Goal: Information Seeking & Learning: Find contact information

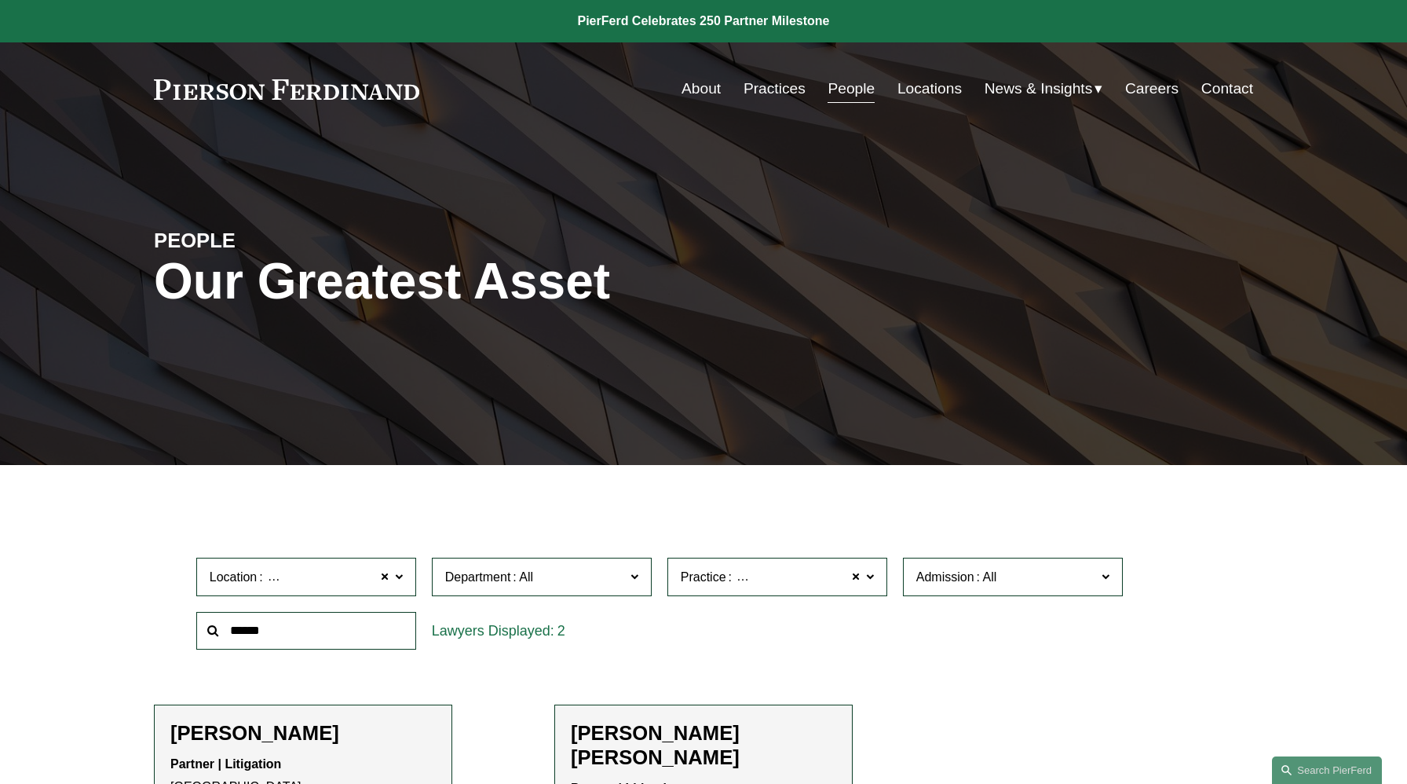
scroll to position [306, 0]
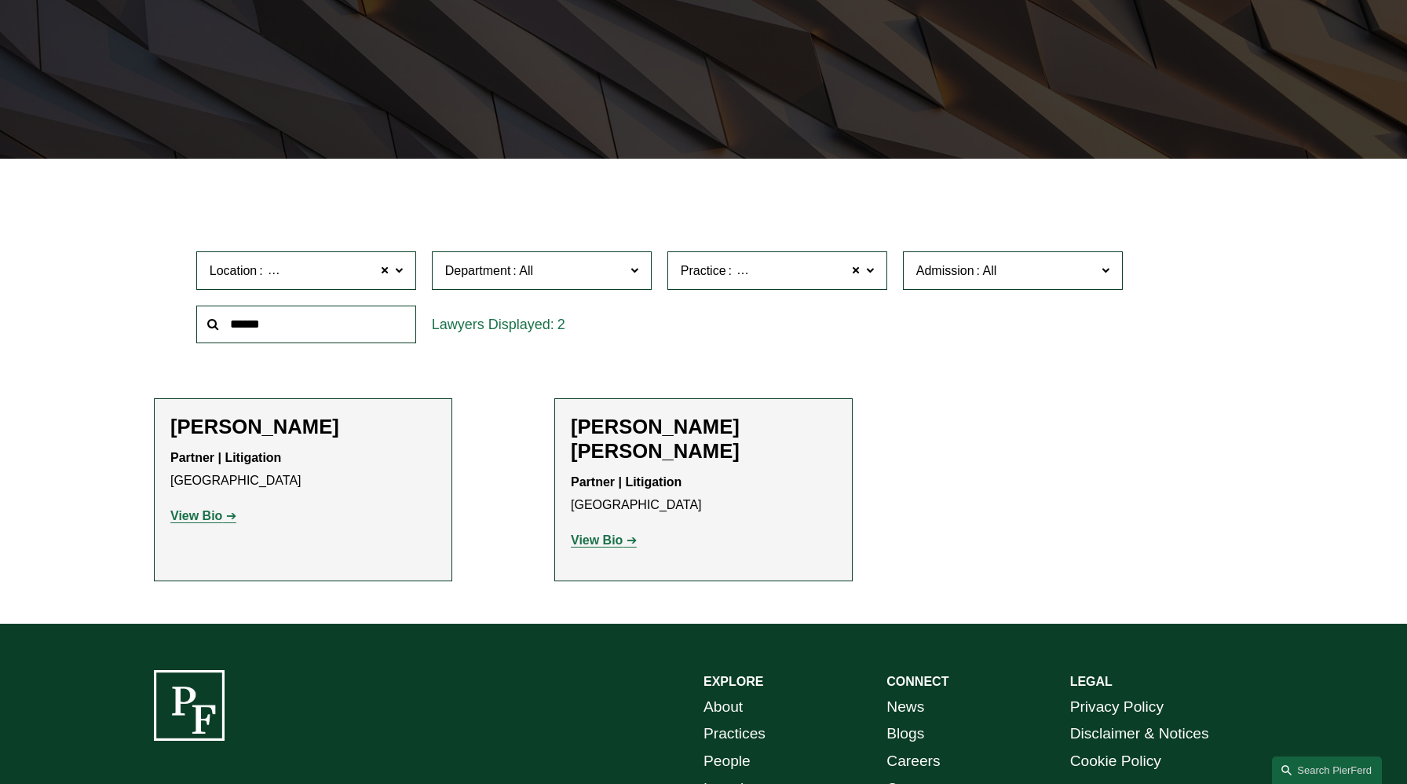
click at [870, 272] on span at bounding box center [870, 269] width 8 height 20
click at [0, 0] on link "Bankruptcy, Financial Restructuring, and Reorganization" at bounding box center [0, 0] width 0 height 0
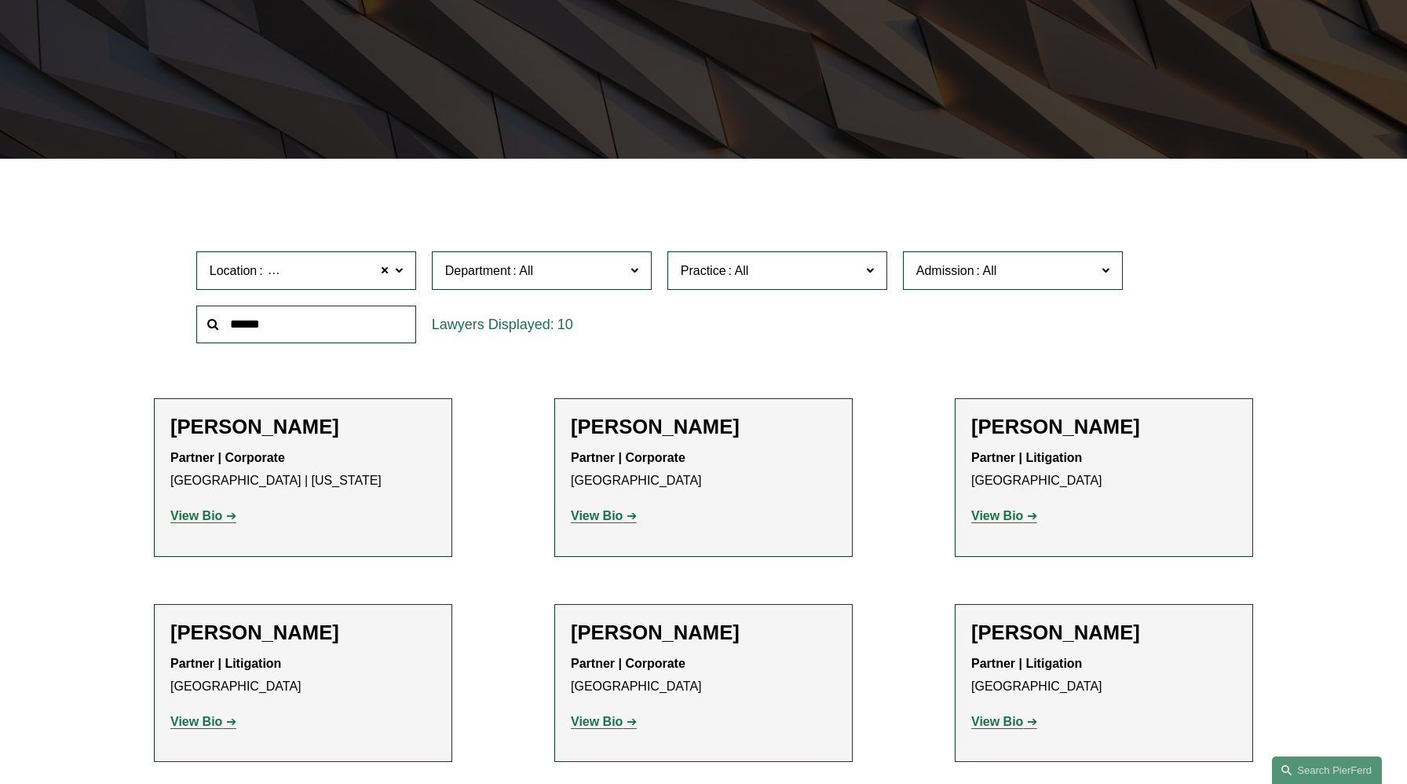
click at [865, 275] on label "Practice" at bounding box center [777, 270] width 220 height 38
click at [1195, 331] on div "Location [GEOGRAPHIC_DATA] [GEOGRAPHIC_DATA] All [GEOGRAPHIC_DATA] [GEOGRAPHIC_…" at bounding box center [703, 297] width 1031 height 108
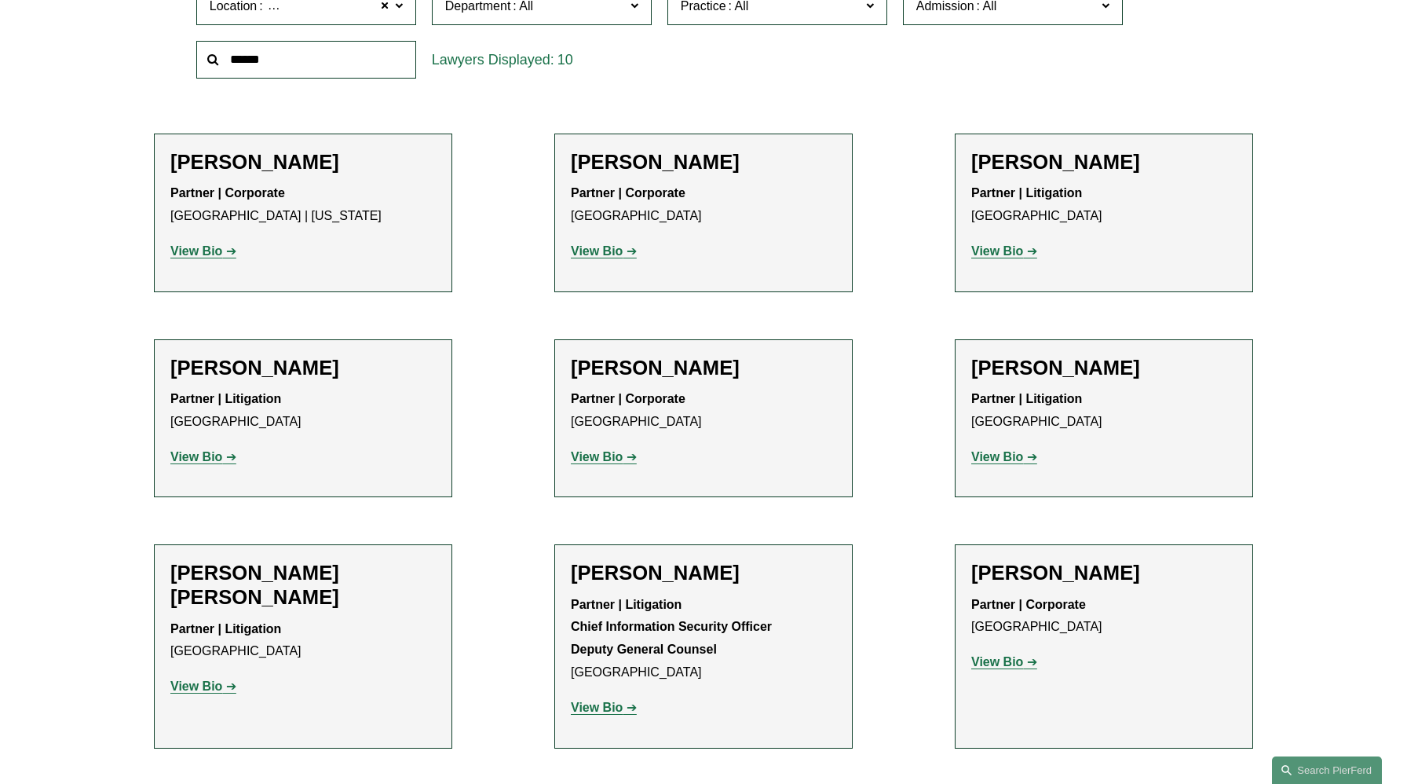
scroll to position [572, 0]
click at [0, 399] on div "Filter Location [GEOGRAPHIC_DATA] [GEOGRAPHIC_DATA] All [GEOGRAPHIC_DATA] [GEOG…" at bounding box center [703, 467] width 1407 height 1101
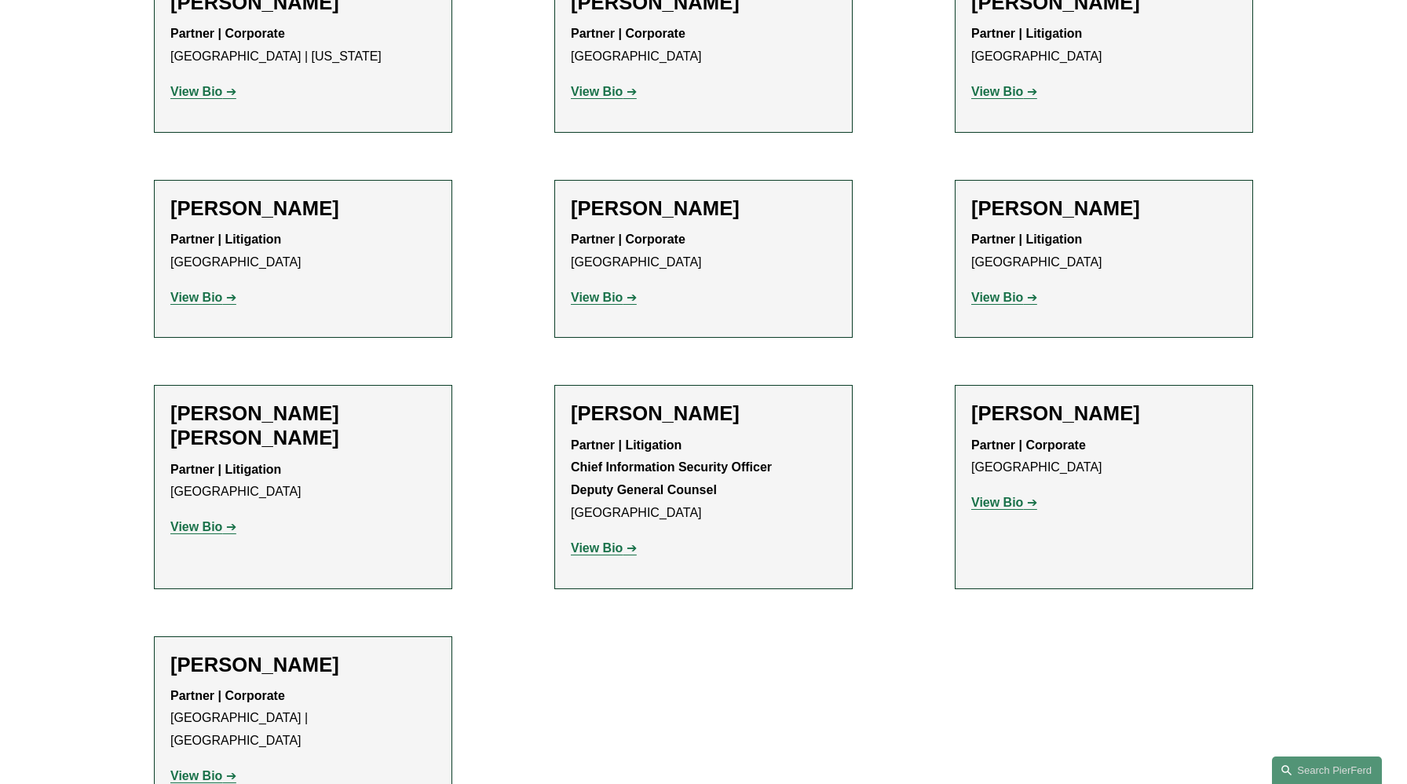
scroll to position [661, 0]
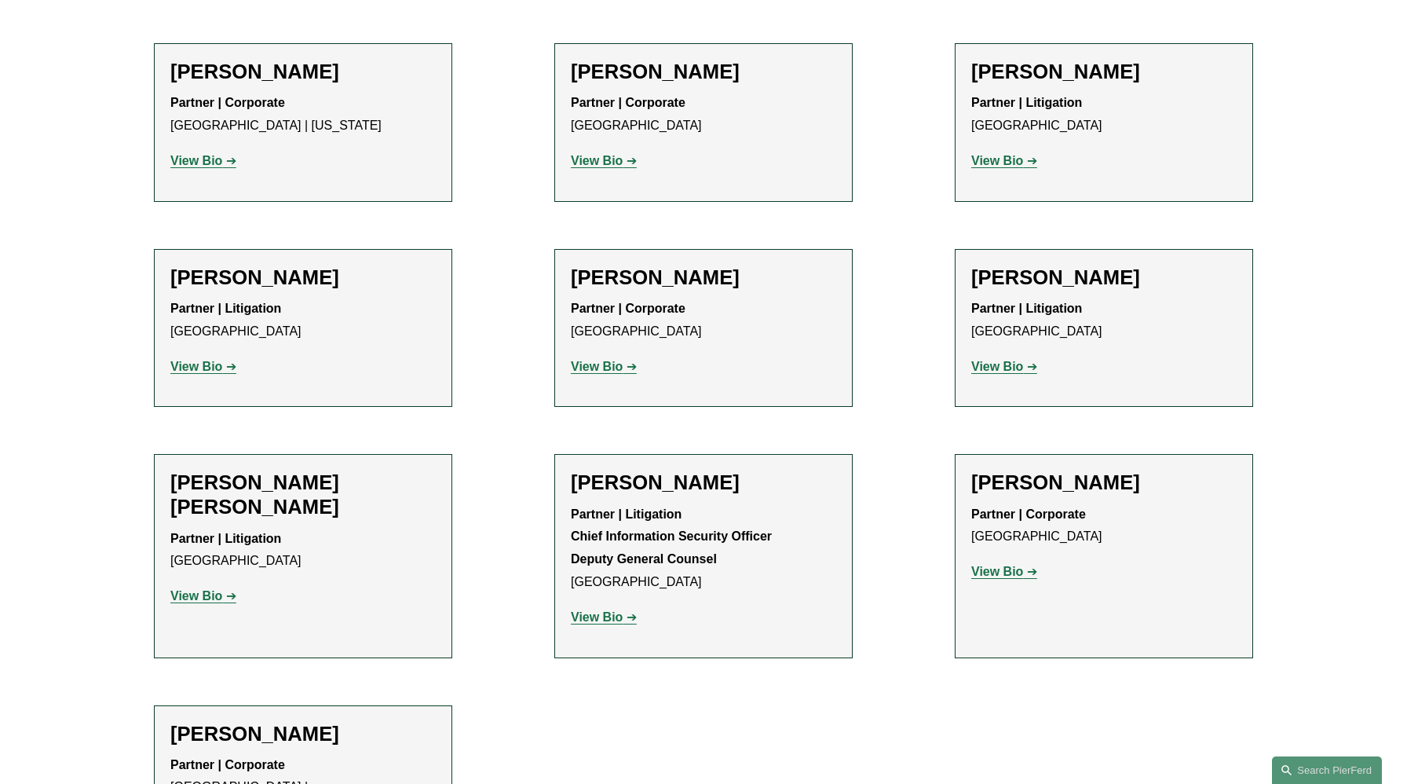
click at [495, 45] on ul "Filter Location [GEOGRAPHIC_DATA] [GEOGRAPHIC_DATA] All [GEOGRAPHIC_DATA] [GEOG…" at bounding box center [704, 363] width 1184 height 1044
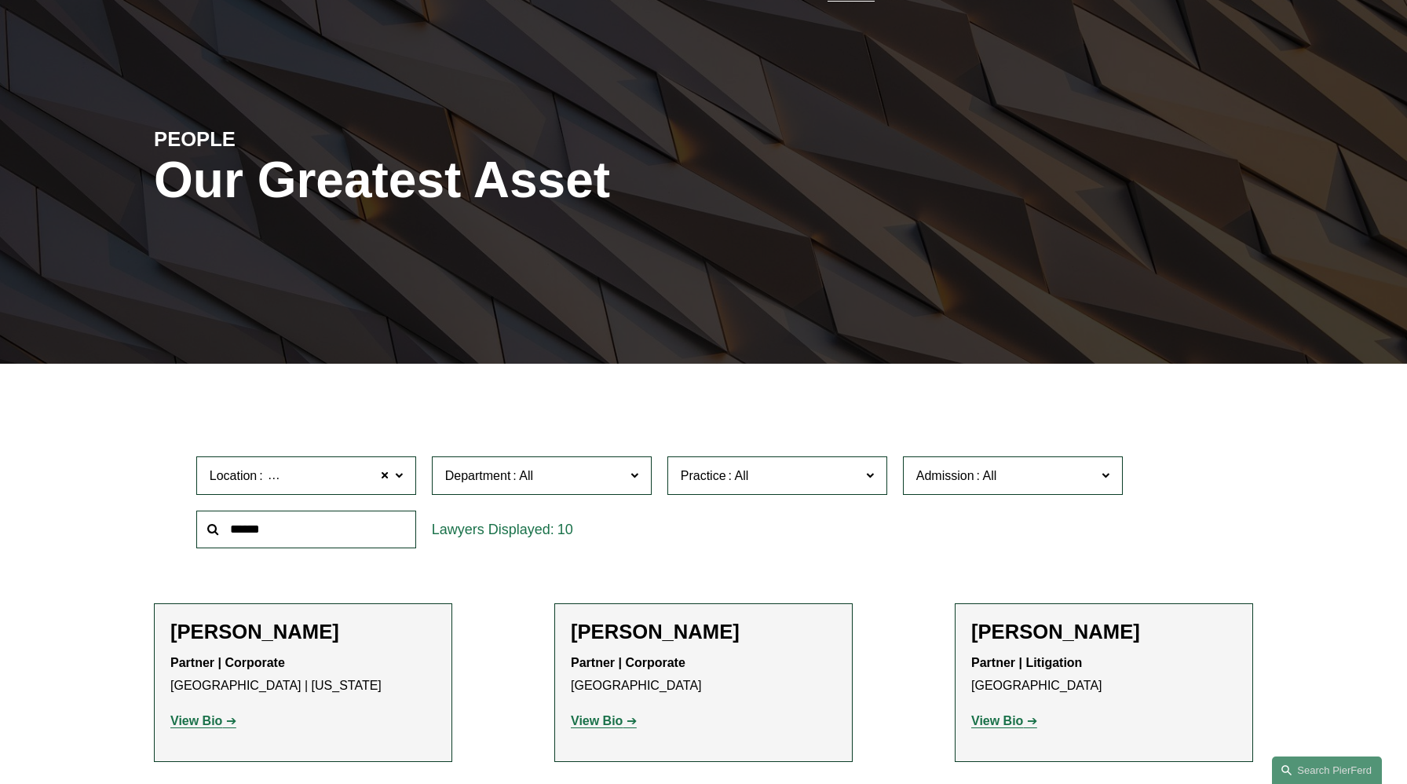
scroll to position [53, 0]
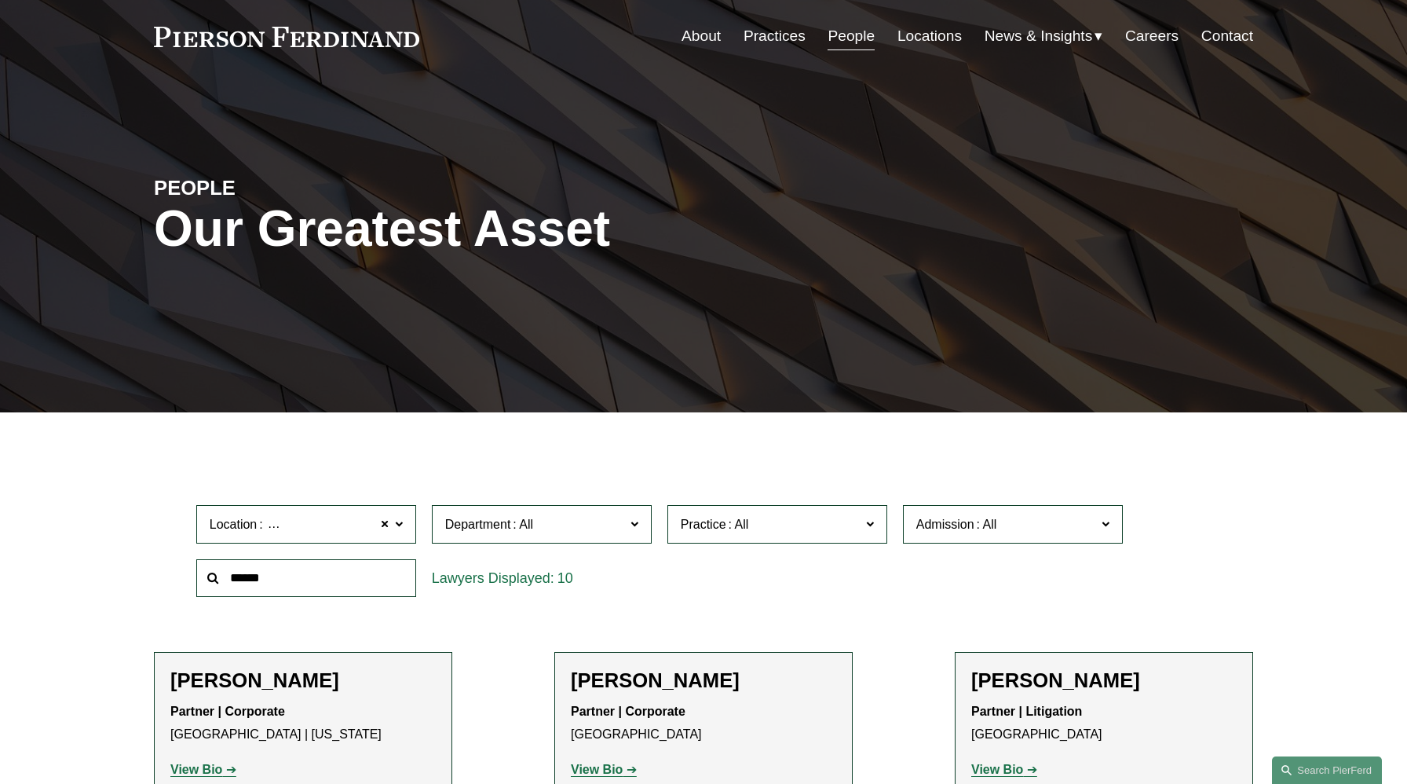
drag, startPoint x: 434, startPoint y: 36, endPoint x: 295, endPoint y: 30, distance: 139.1
click at [295, 32] on div "About Practices People Locations News & Insights News" at bounding box center [703, 36] width 1099 height 30
drag, startPoint x: 153, startPoint y: 33, endPoint x: 338, endPoint y: 43, distance: 184.8
click at [338, 43] on div "Skip to Content About Practices People Locations" at bounding box center [703, 36] width 1407 height 93
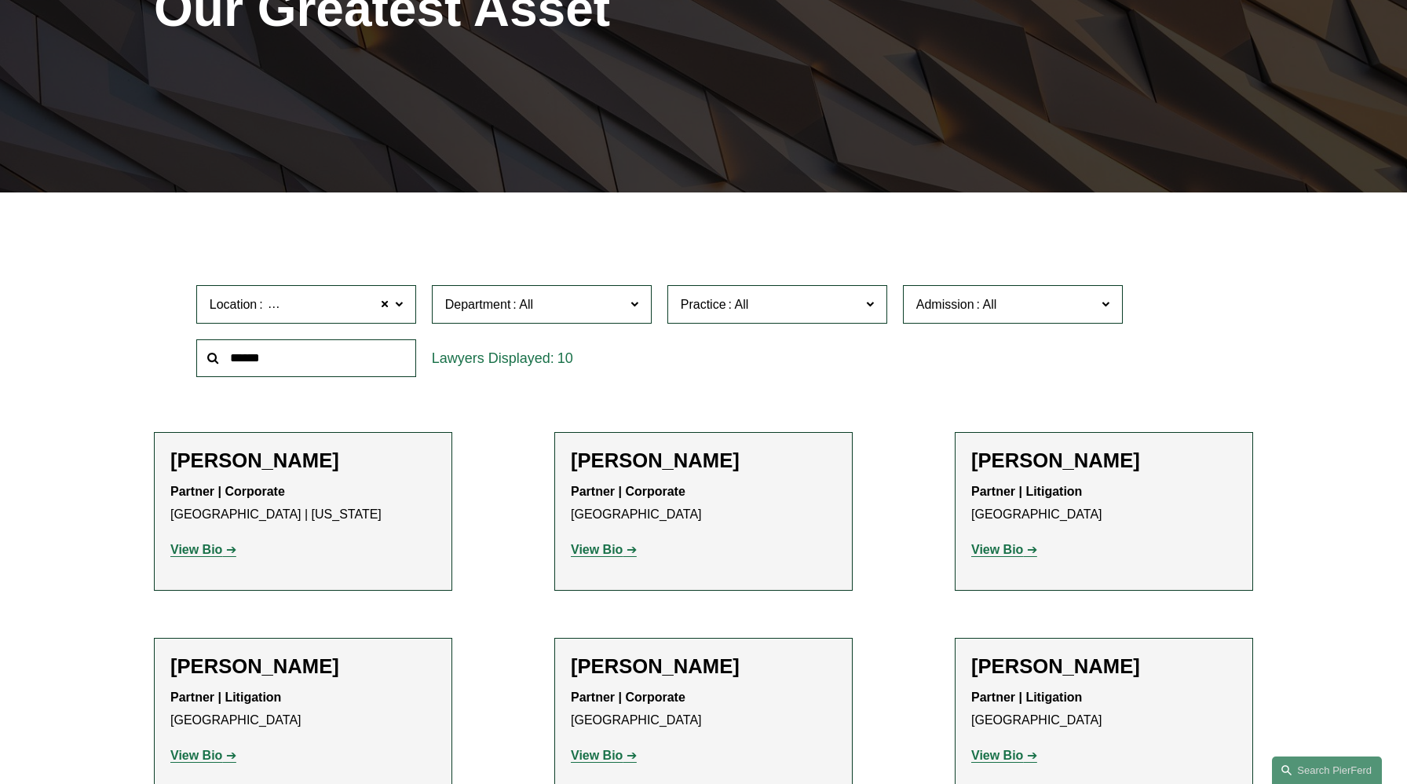
scroll to position [273, 0]
click at [499, 528] on ul "Filter Location [GEOGRAPHIC_DATA] [GEOGRAPHIC_DATA] All [GEOGRAPHIC_DATA] [GEOG…" at bounding box center [704, 751] width 1184 height 1044
click at [868, 304] on span at bounding box center [870, 302] width 8 height 20
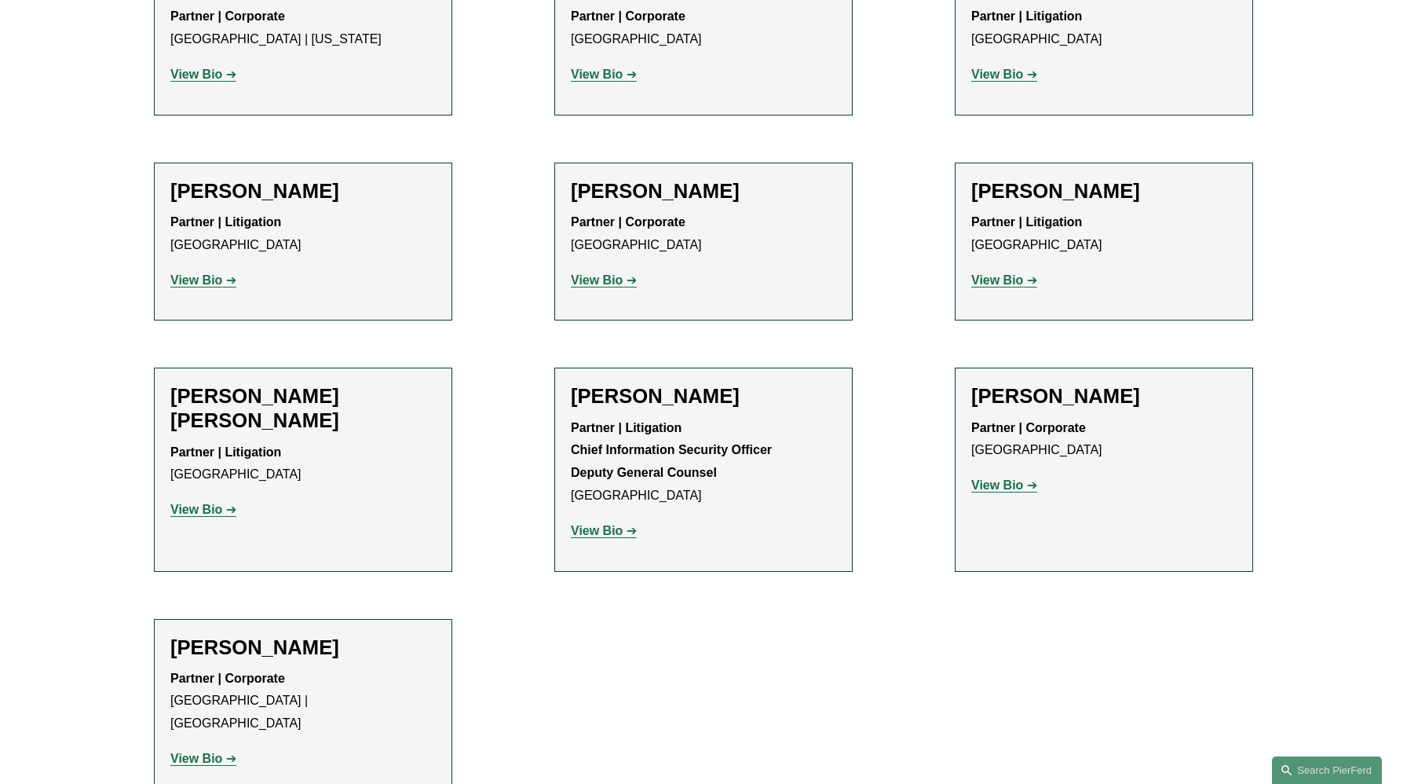
scroll to position [752, 0]
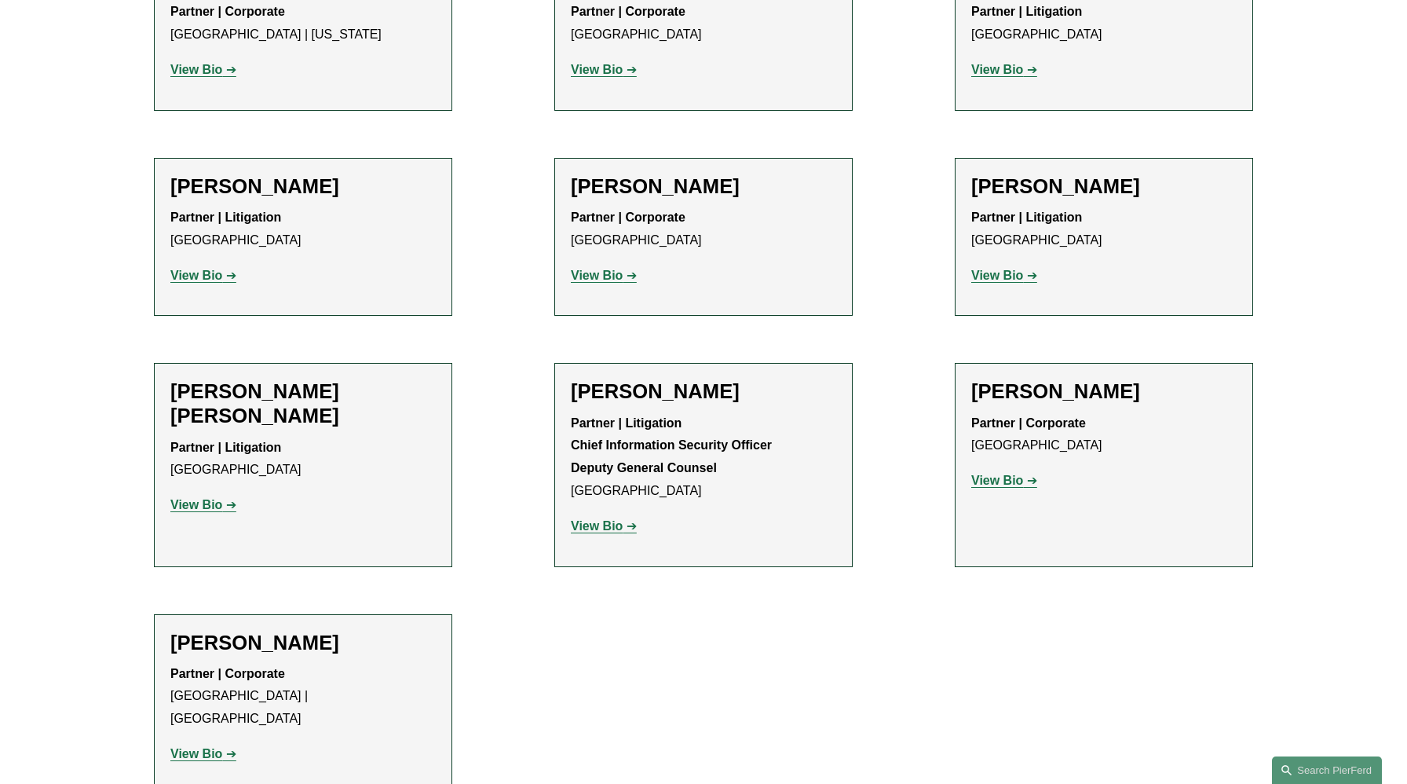
click at [212, 747] on strong "View Bio" at bounding box center [196, 753] width 52 height 13
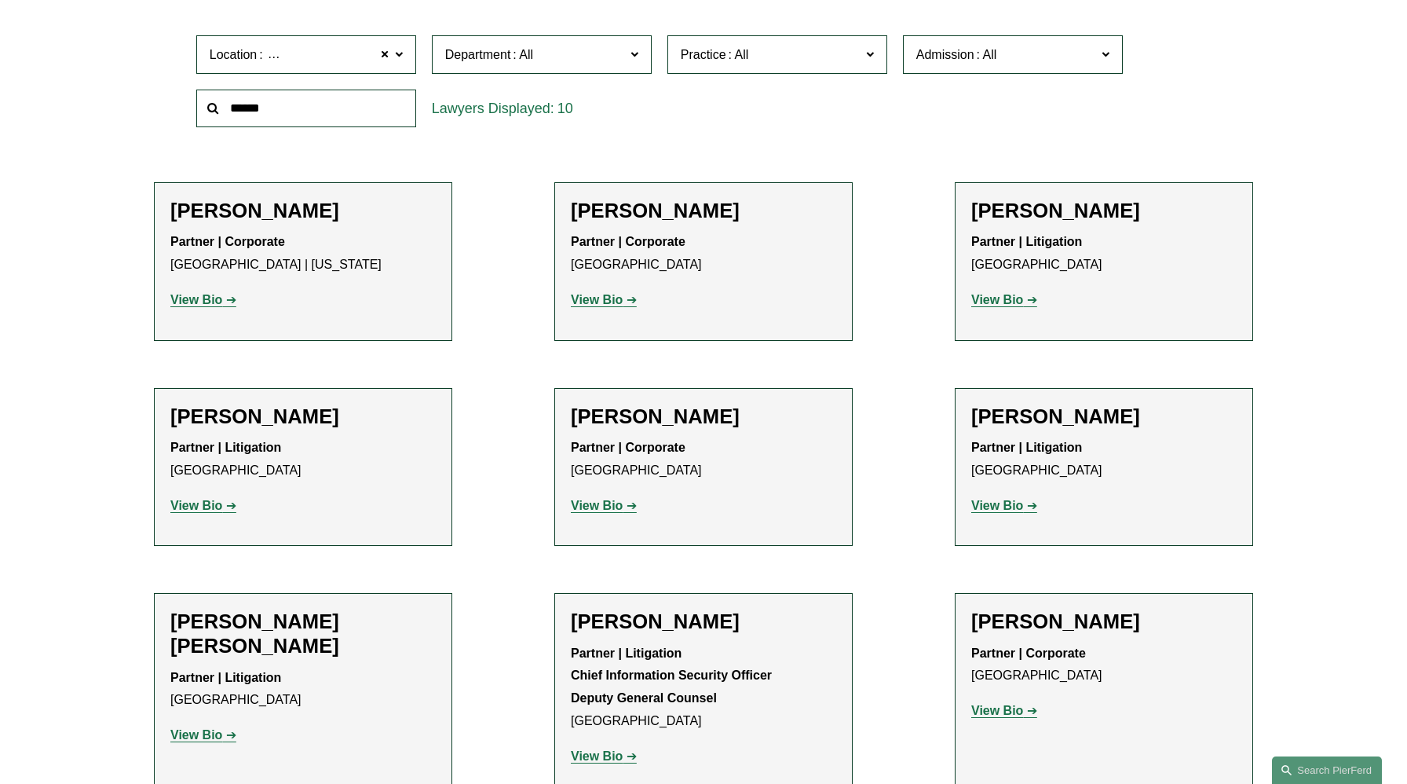
scroll to position [0, 0]
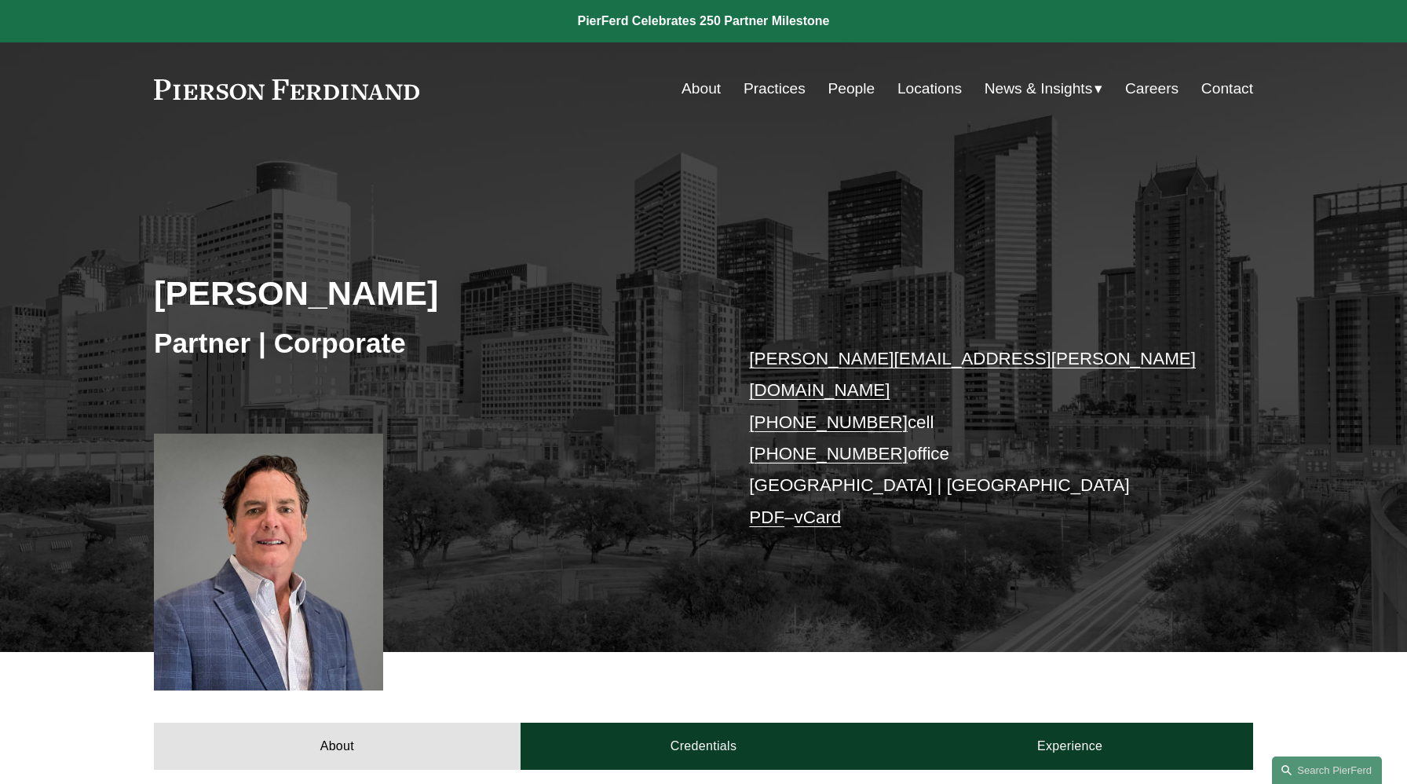
drag, startPoint x: 437, startPoint y: 300, endPoint x: 71, endPoint y: 294, distance: 366.0
click at [71, 294] on div "Andrew Webster Partner | Corporate andrew.webster@pierferd.com +1.713.384.4544 …" at bounding box center [703, 414] width 1407 height 473
copy h2 "Andrew Webster"
click at [0, 433] on div "Andrew Webster Partner | Corporate andrew.webster@pierferd.com +1.713.384.4544 …" at bounding box center [703, 414] width 1407 height 473
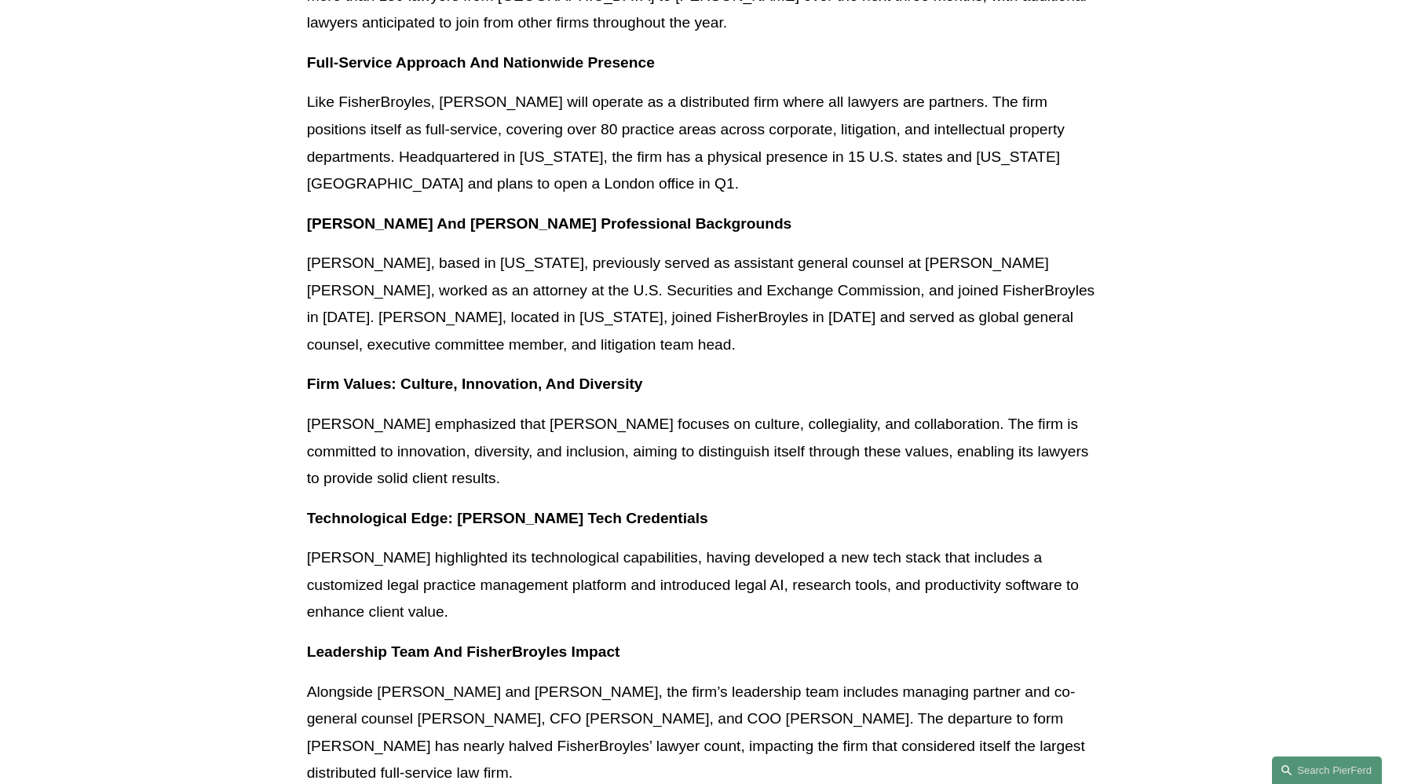
scroll to position [1145, 0]
